Goal: Task Accomplishment & Management: Complete application form

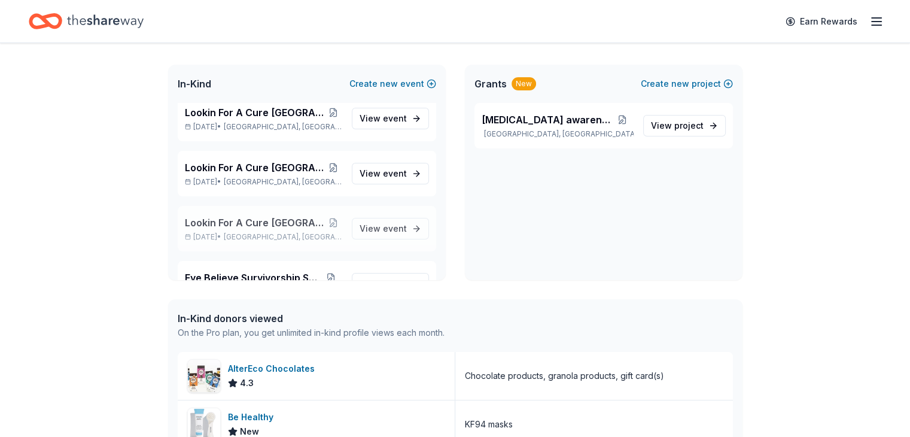
scroll to position [1117, 0]
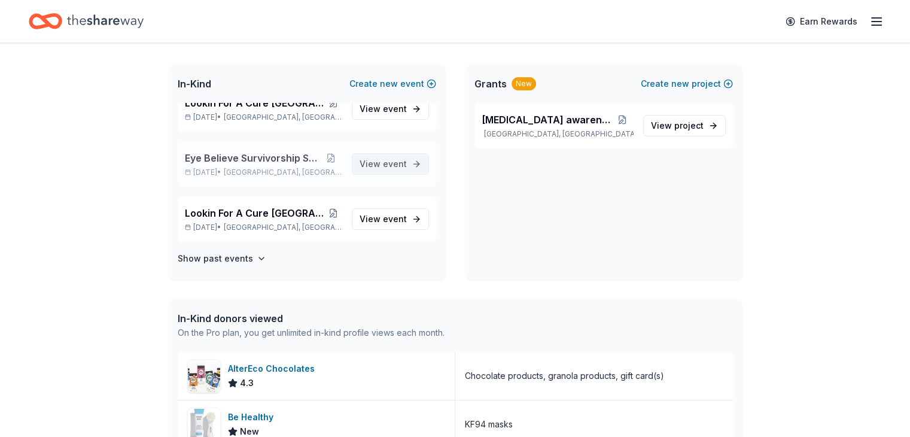
click at [390, 163] on span "event" at bounding box center [395, 164] width 24 height 10
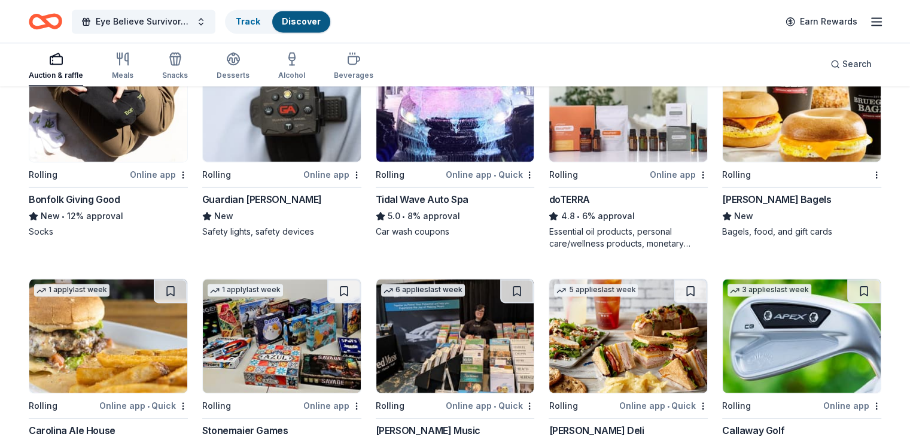
scroll to position [1936, 0]
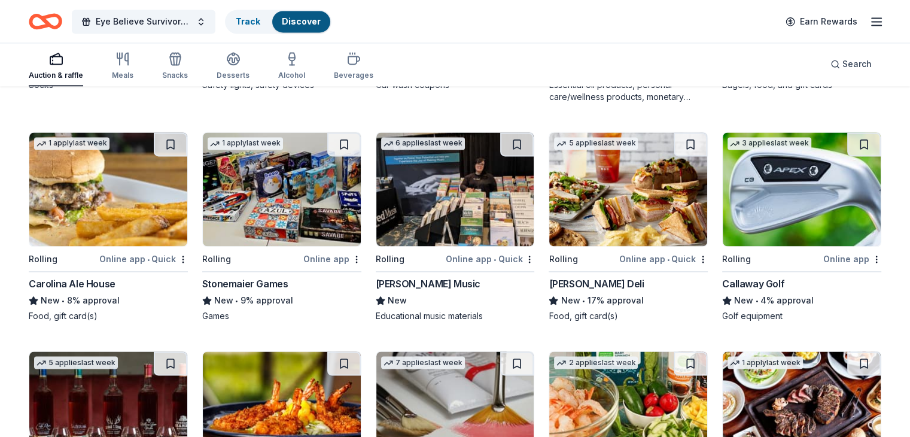
click at [270, 191] on img at bounding box center [282, 189] width 158 height 114
click at [474, 197] on img at bounding box center [455, 189] width 158 height 114
click at [610, 201] on img at bounding box center [628, 189] width 158 height 114
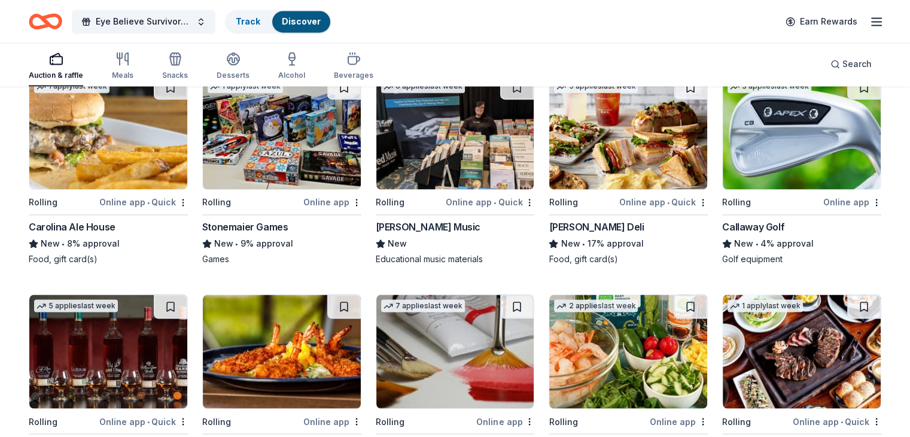
scroll to position [1996, 0]
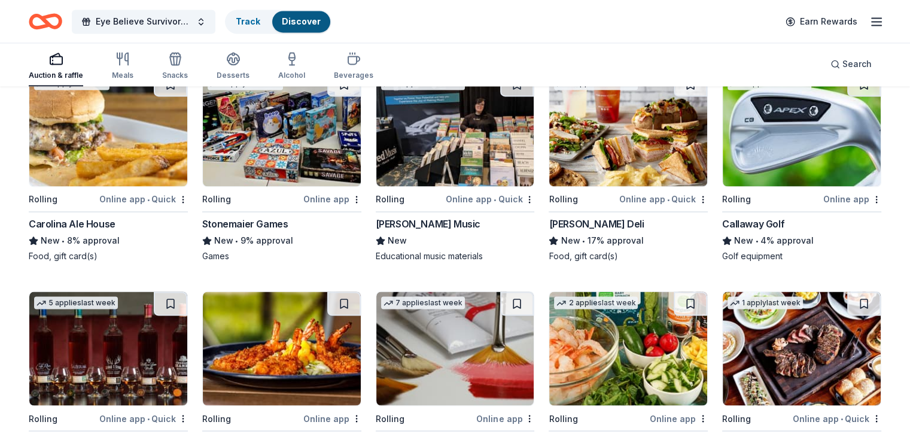
click at [770, 151] on img at bounding box center [802, 129] width 158 height 114
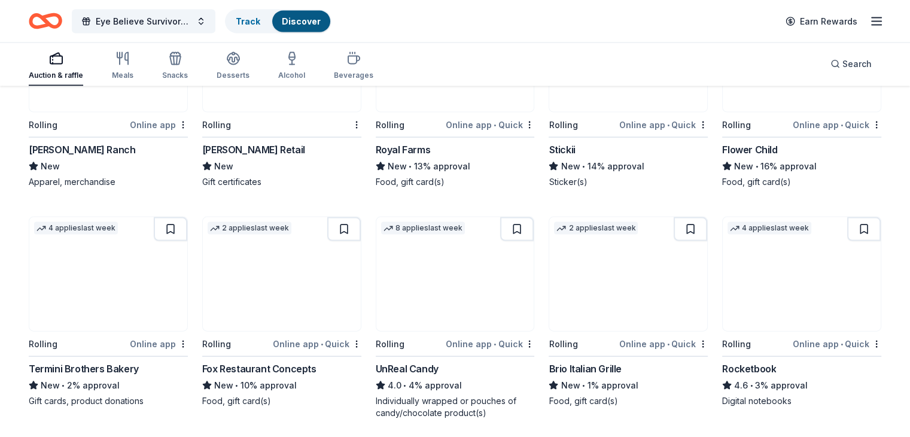
scroll to position [2594, 0]
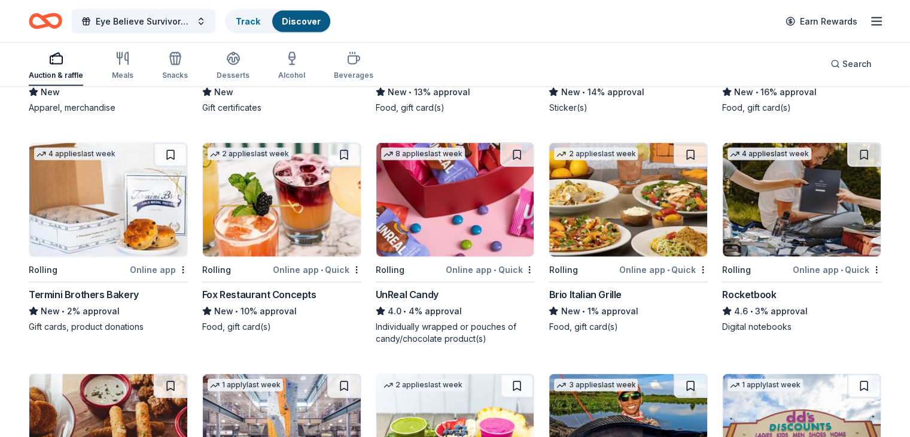
click at [430, 200] on img at bounding box center [455, 200] width 158 height 114
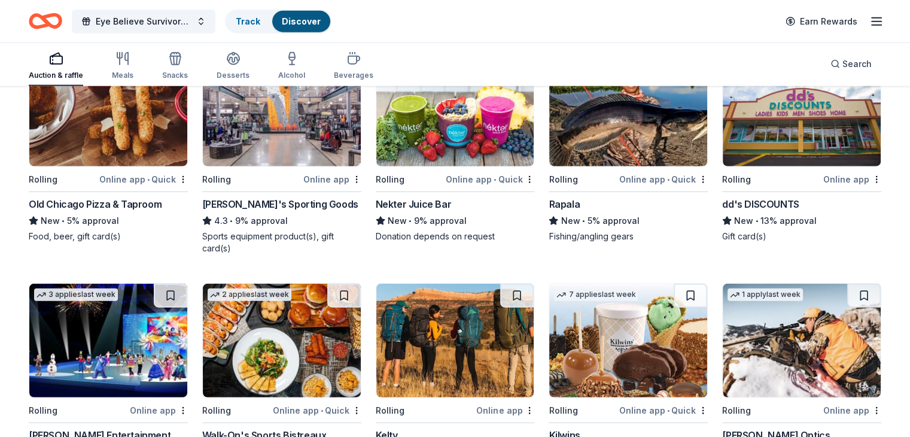
scroll to position [3012, 0]
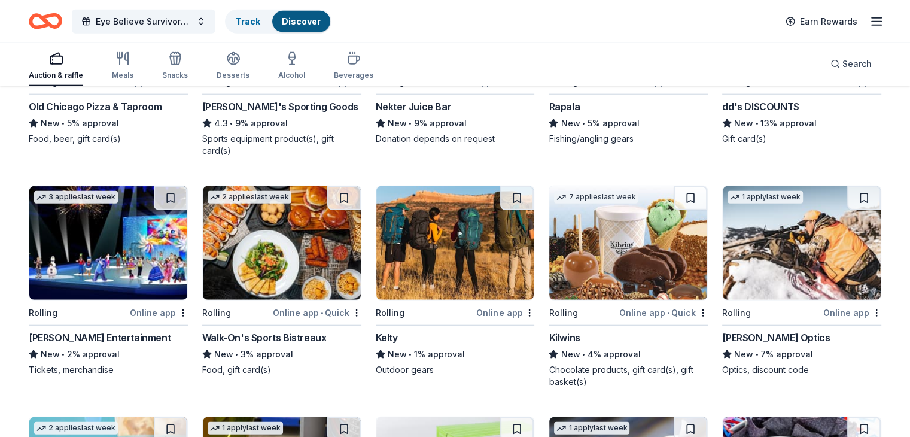
click at [620, 247] on img at bounding box center [628, 243] width 158 height 114
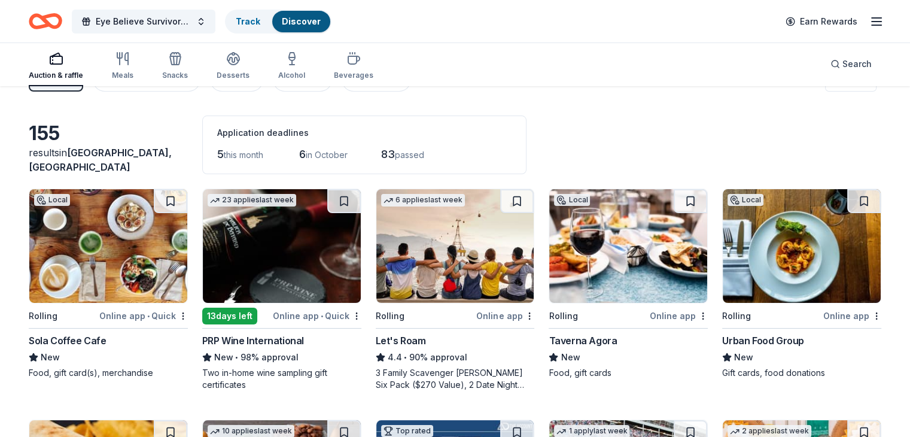
scroll to position [0, 0]
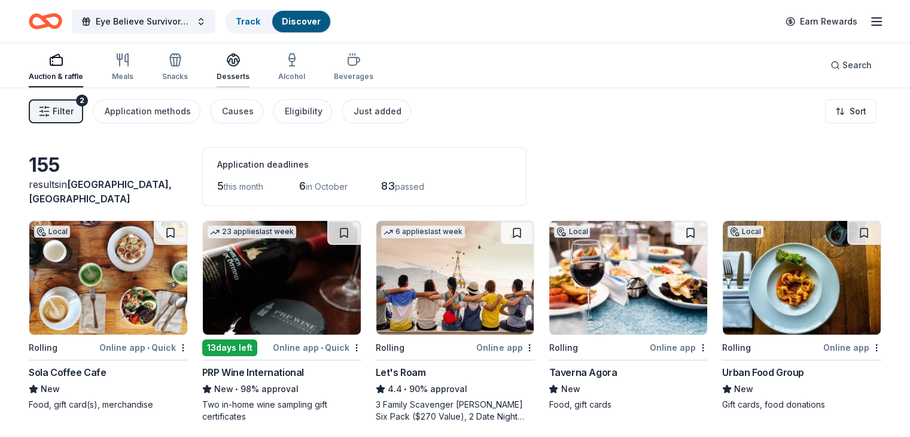
click at [239, 62] on icon "button" at bounding box center [233, 58] width 12 height 9
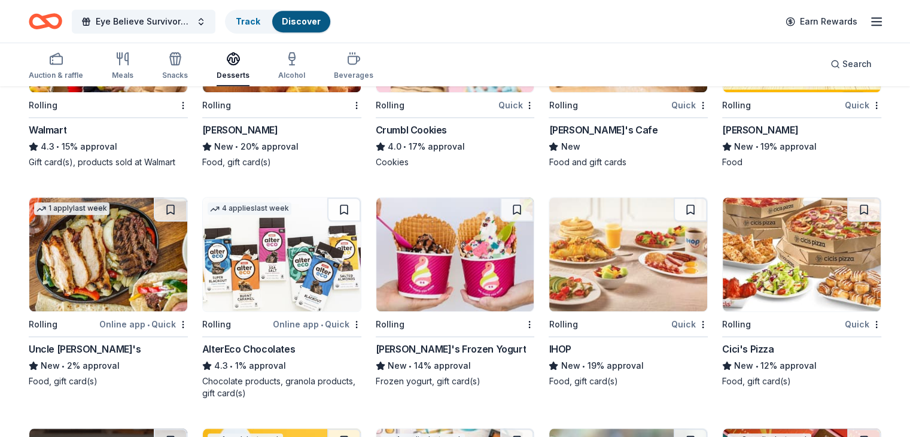
scroll to position [940, 0]
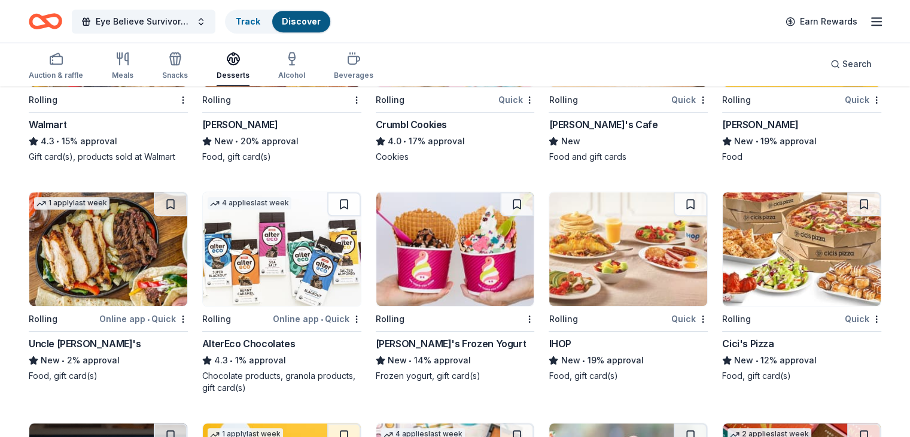
click at [275, 249] on img at bounding box center [282, 249] width 158 height 114
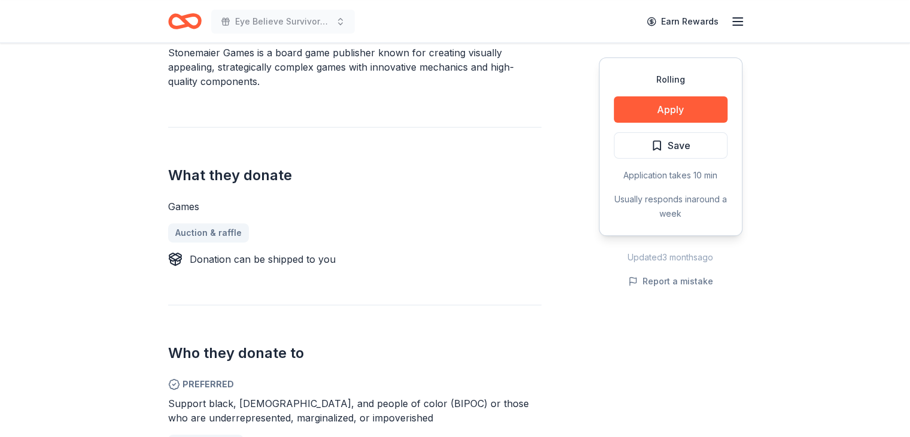
scroll to position [359, 0]
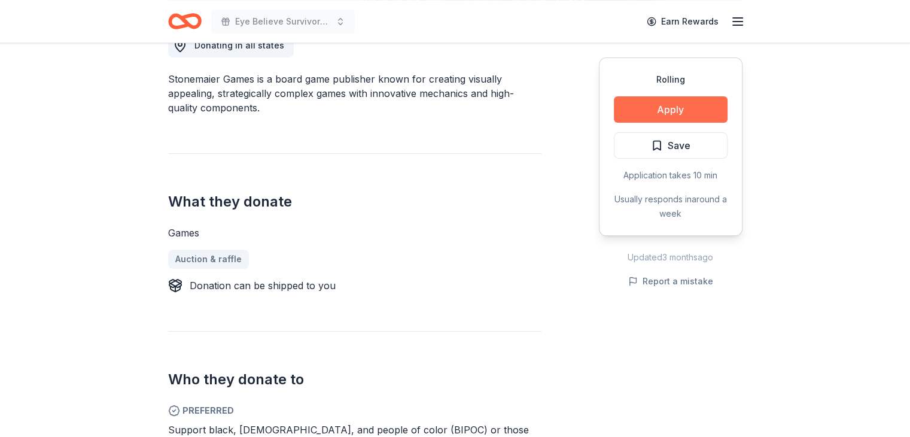
click at [665, 107] on button "Apply" at bounding box center [671, 109] width 114 height 26
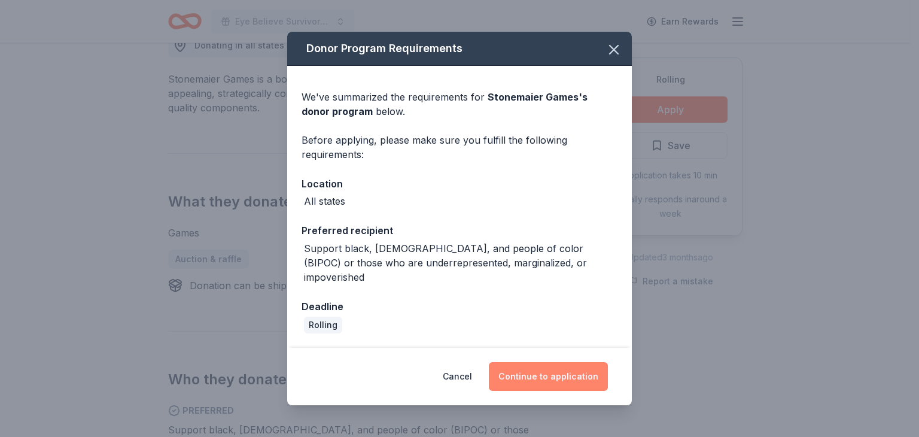
click at [568, 371] on button "Continue to application" at bounding box center [548, 376] width 119 height 29
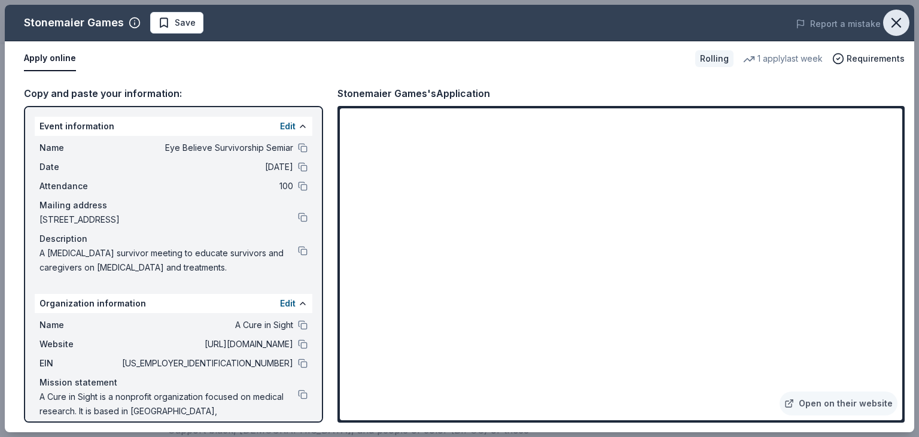
click at [891, 23] on icon "button" at bounding box center [896, 22] width 17 height 17
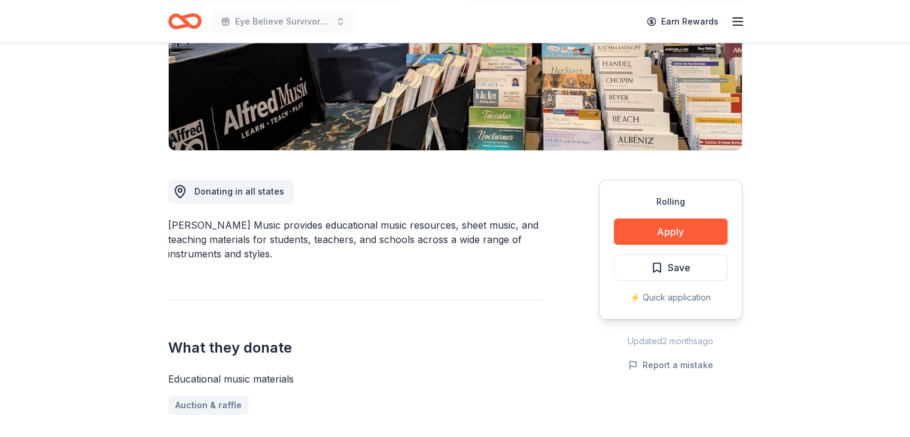
scroll to position [239, 0]
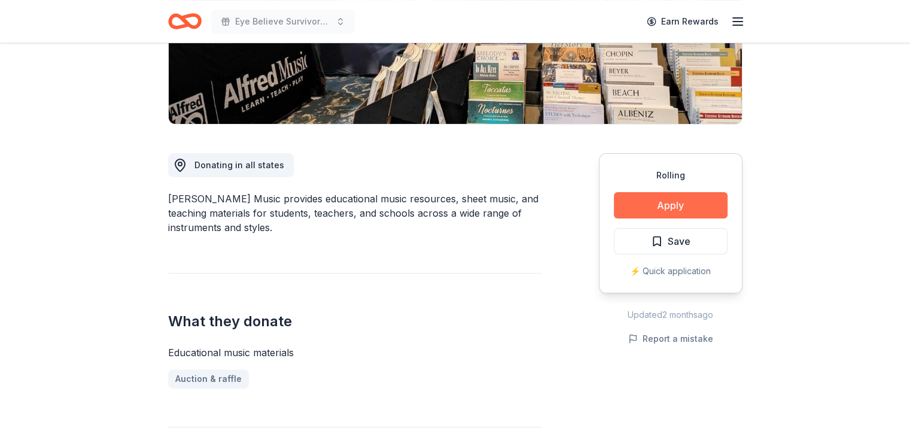
click at [689, 208] on button "Apply" at bounding box center [671, 205] width 114 height 26
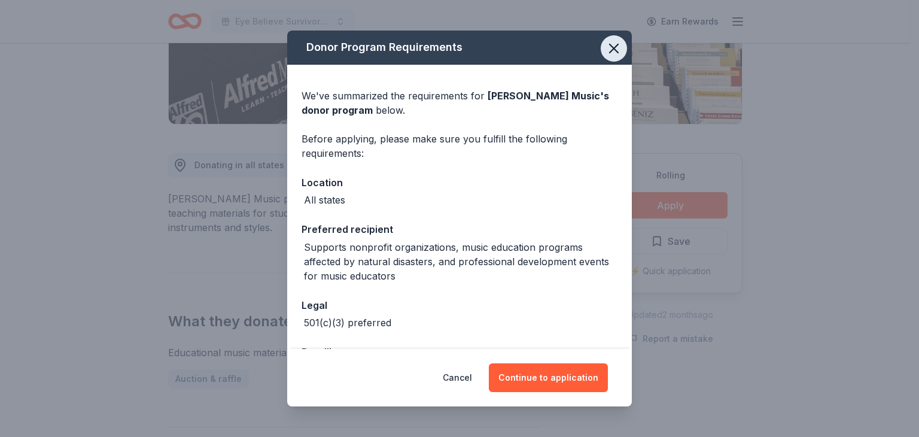
click at [610, 45] on icon "button" at bounding box center [614, 48] width 8 height 8
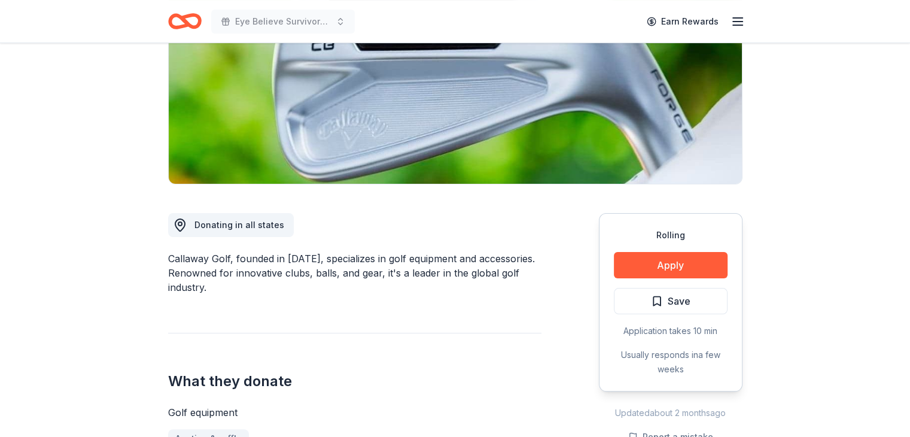
scroll to position [299, 0]
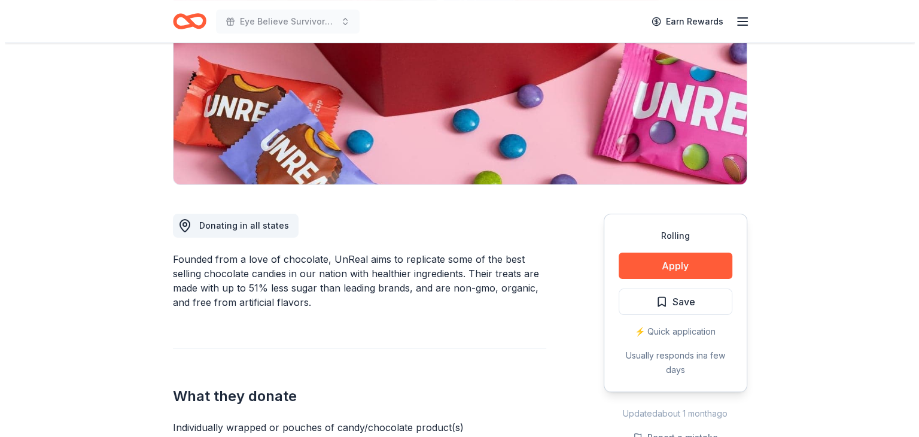
scroll to position [299, 0]
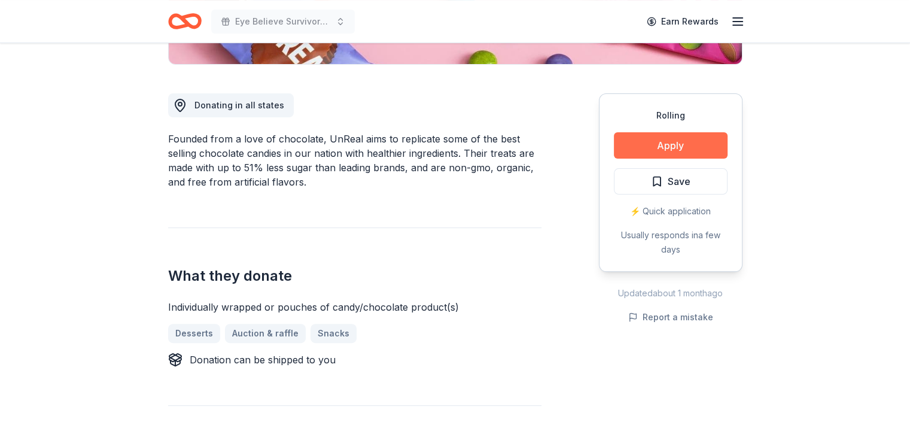
click at [648, 147] on button "Apply" at bounding box center [671, 145] width 114 height 26
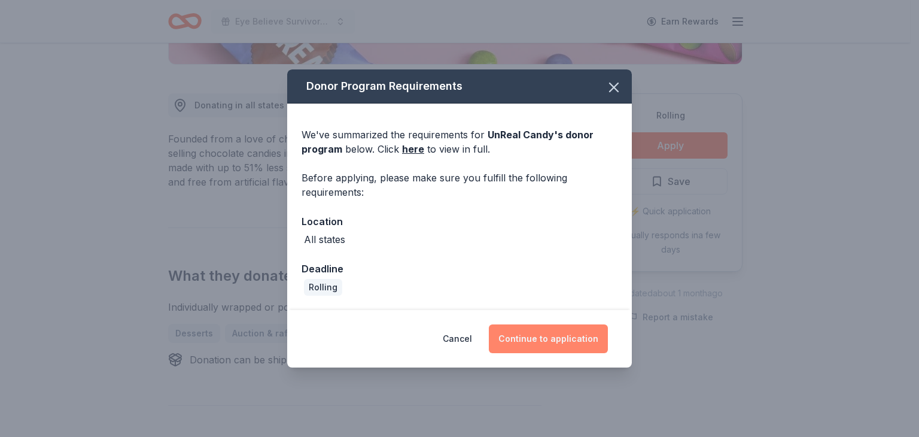
click at [550, 336] on button "Continue to application" at bounding box center [548, 338] width 119 height 29
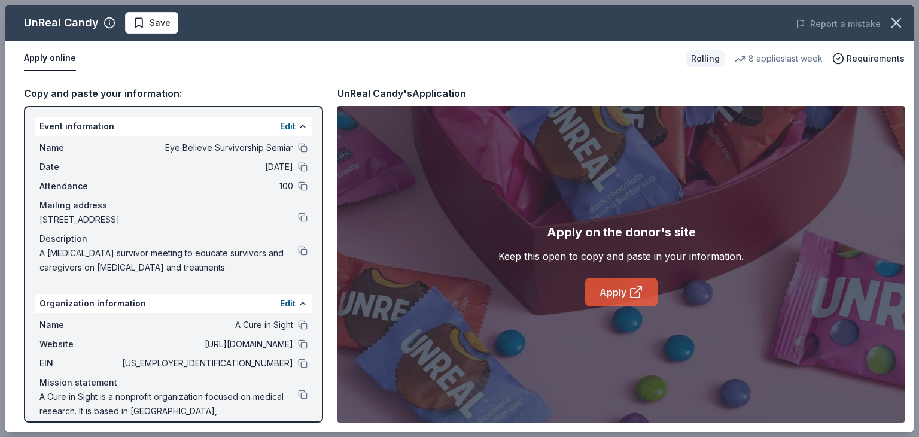
click at [622, 293] on link "Apply" at bounding box center [621, 292] width 72 height 29
click at [298, 247] on button at bounding box center [303, 251] width 10 height 10
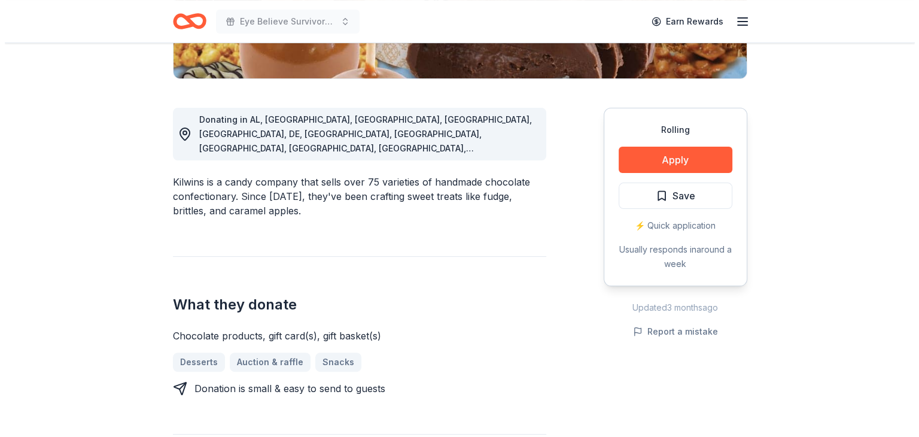
scroll to position [299, 0]
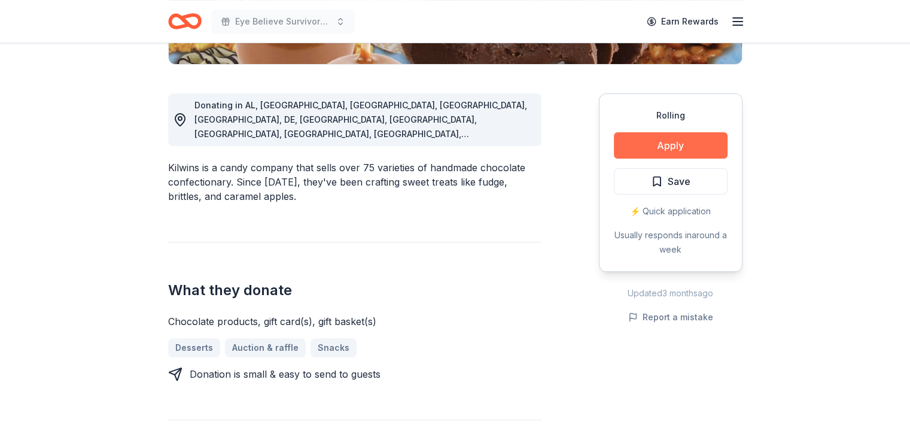
click at [668, 147] on button "Apply" at bounding box center [671, 145] width 114 height 26
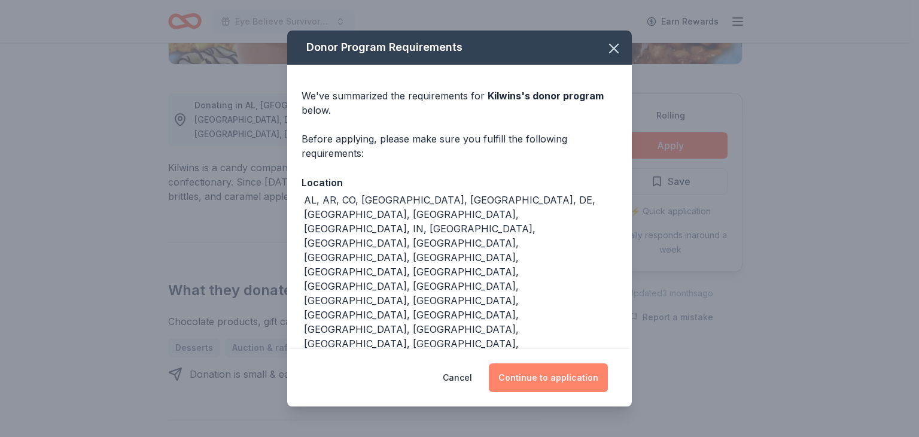
click at [537, 363] on button "Continue to application" at bounding box center [548, 377] width 119 height 29
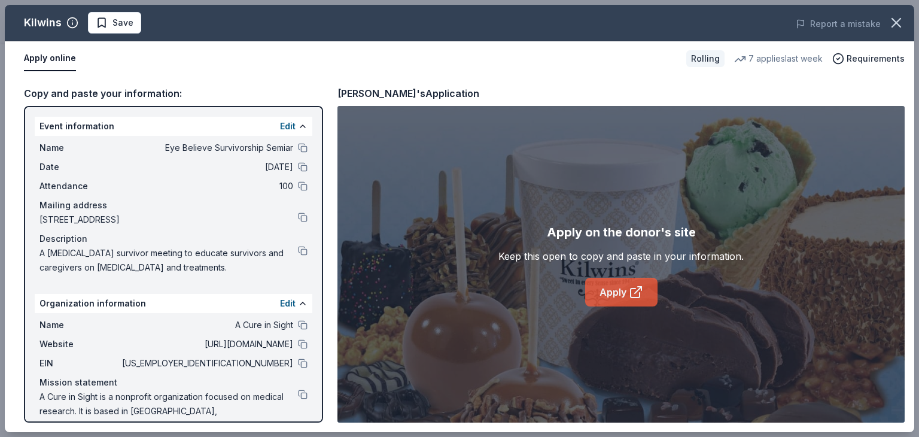
click at [611, 288] on link "Apply" at bounding box center [621, 292] width 72 height 29
click at [298, 250] on button at bounding box center [303, 251] width 10 height 10
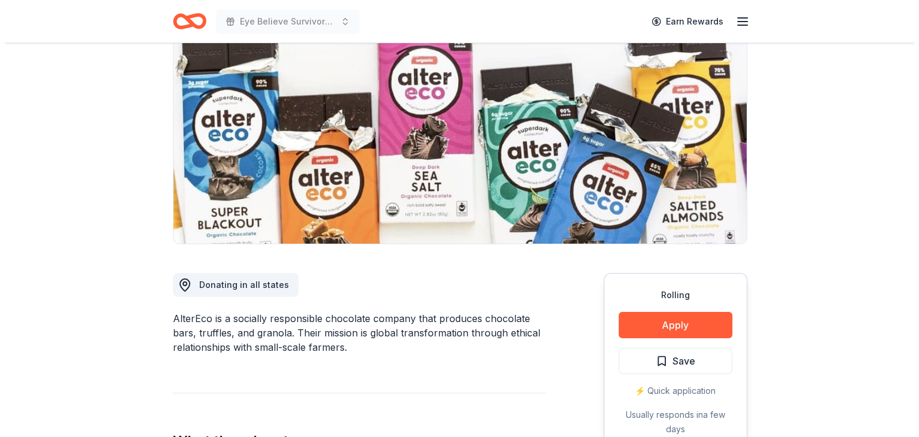
scroll to position [179, 0]
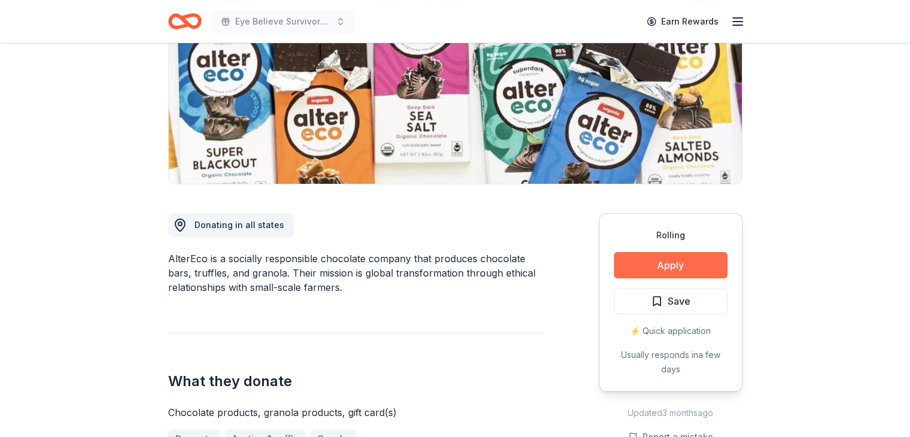
click at [677, 267] on button "Apply" at bounding box center [671, 265] width 114 height 26
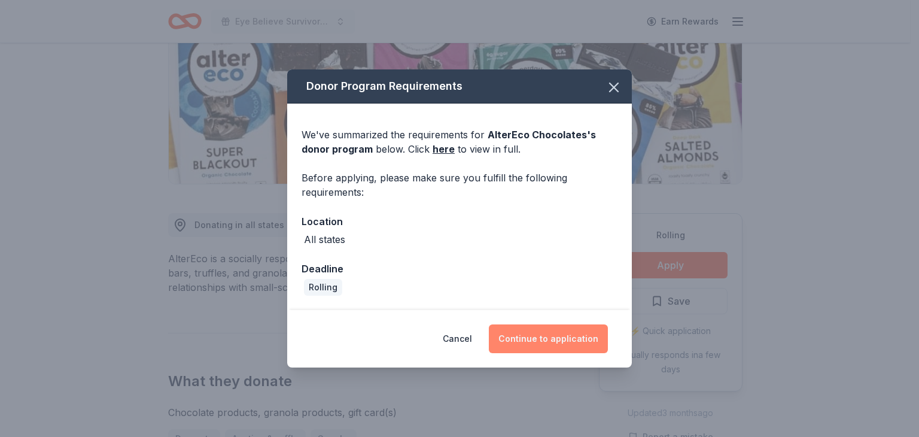
click at [535, 336] on button "Continue to application" at bounding box center [548, 338] width 119 height 29
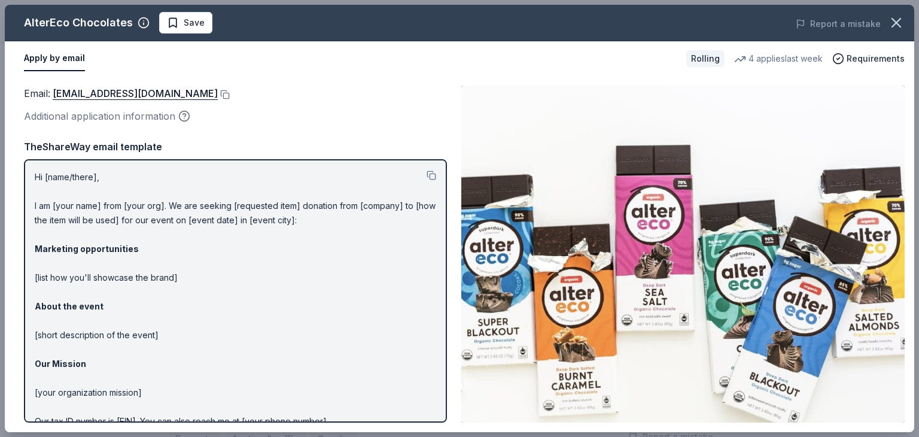
click at [5, 191] on div "Email : [EMAIL_ADDRESS][DOMAIN_NAME] Additional application information Email :…" at bounding box center [459, 254] width 909 height 356
